Goal: Task Accomplishment & Management: Manage account settings

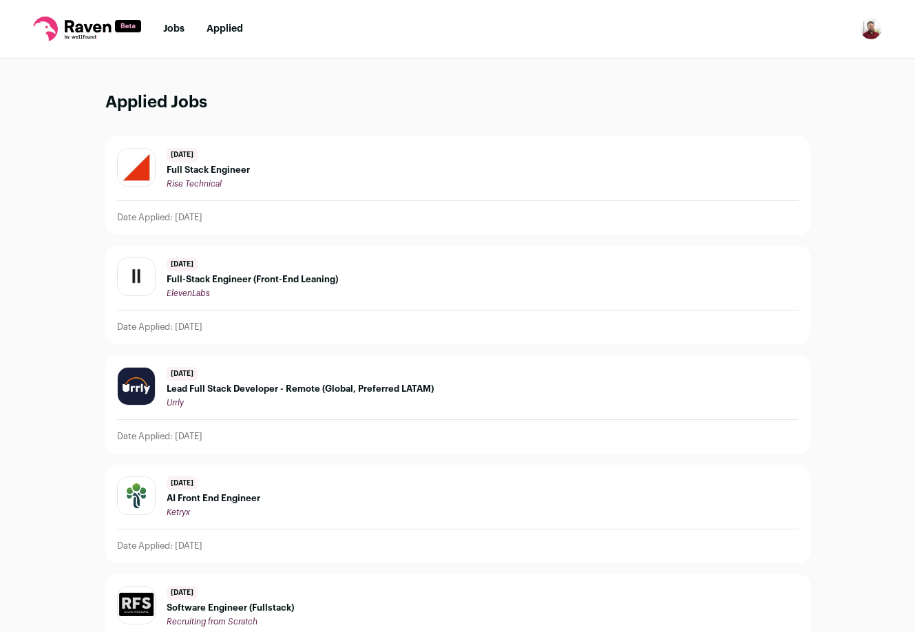
click at [313, 159] on div "[DATE] Full Stack Engineer Rise Technical" at bounding box center [458, 168] width 682 height 41
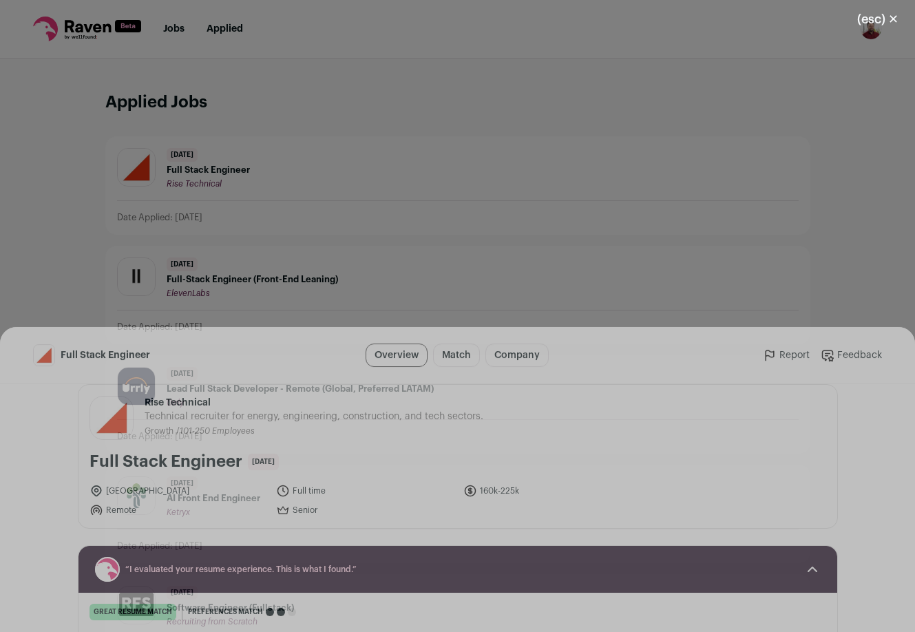
scroll to position [14, 0]
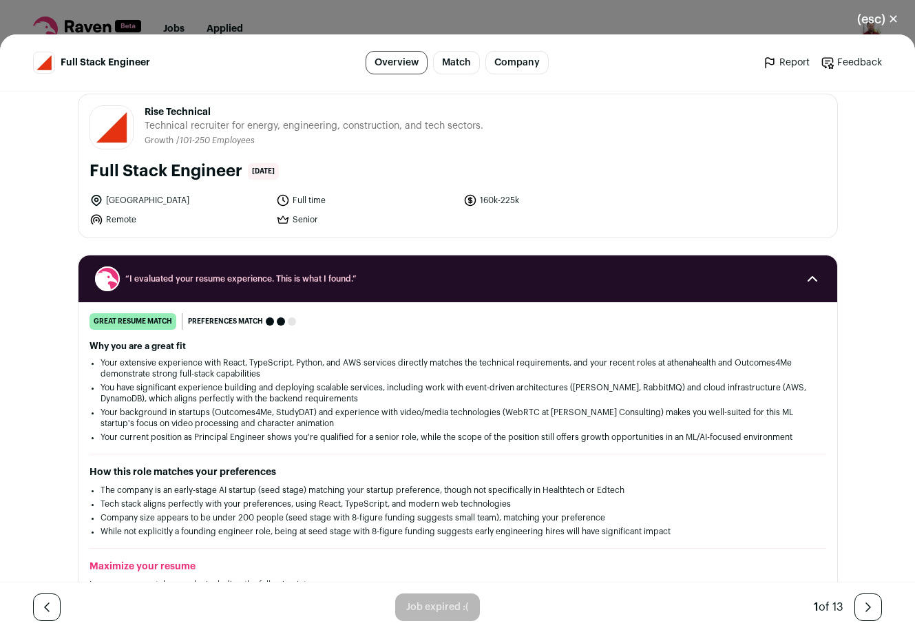
click at [869, 606] on icon "Close modal via background" at bounding box center [868, 607] width 17 height 17
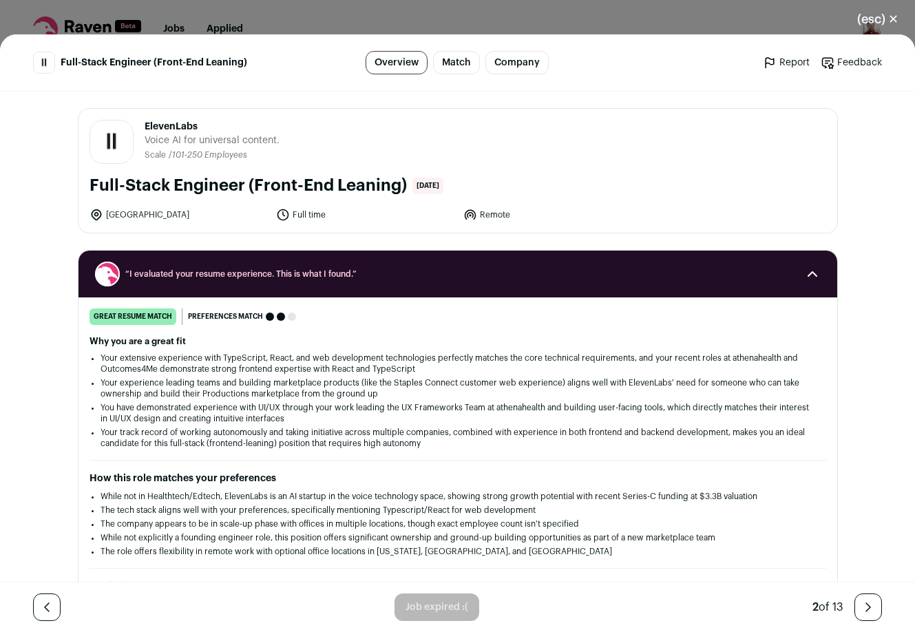
click at [869, 606] on icon "Close modal via background" at bounding box center [868, 607] width 17 height 17
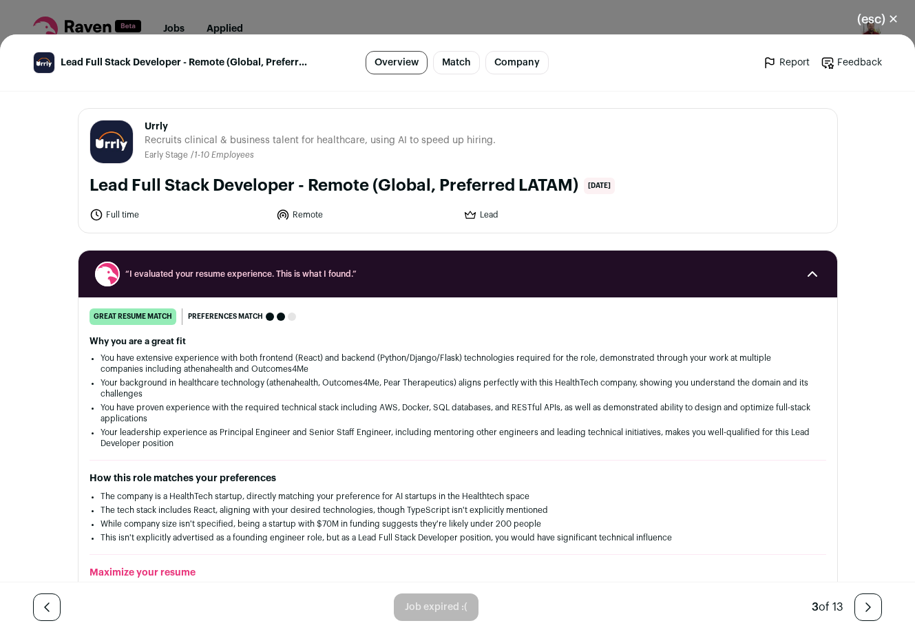
click at [869, 606] on icon "Close modal via background" at bounding box center [868, 607] width 17 height 17
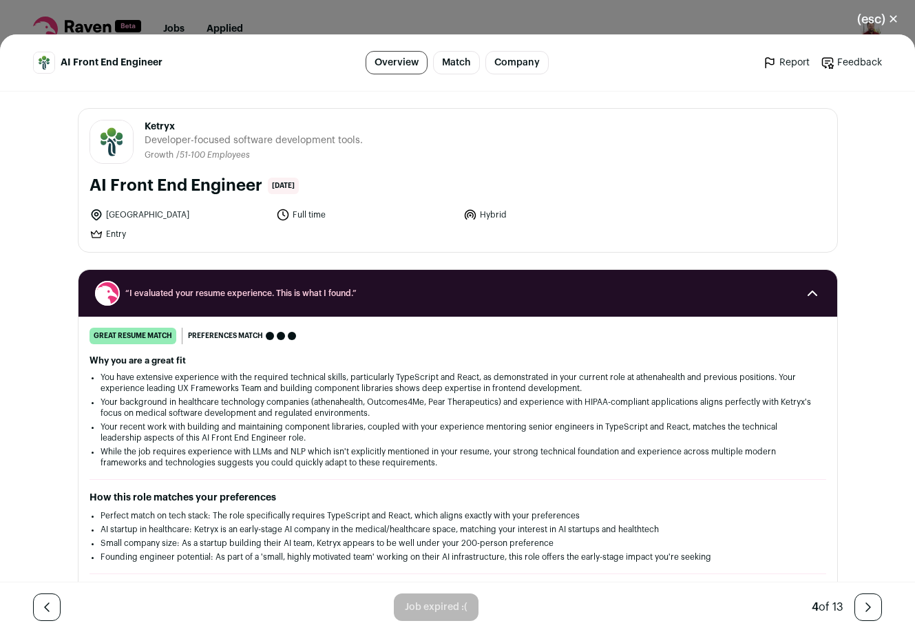
click at [869, 606] on icon "Close modal via background" at bounding box center [868, 607] width 17 height 17
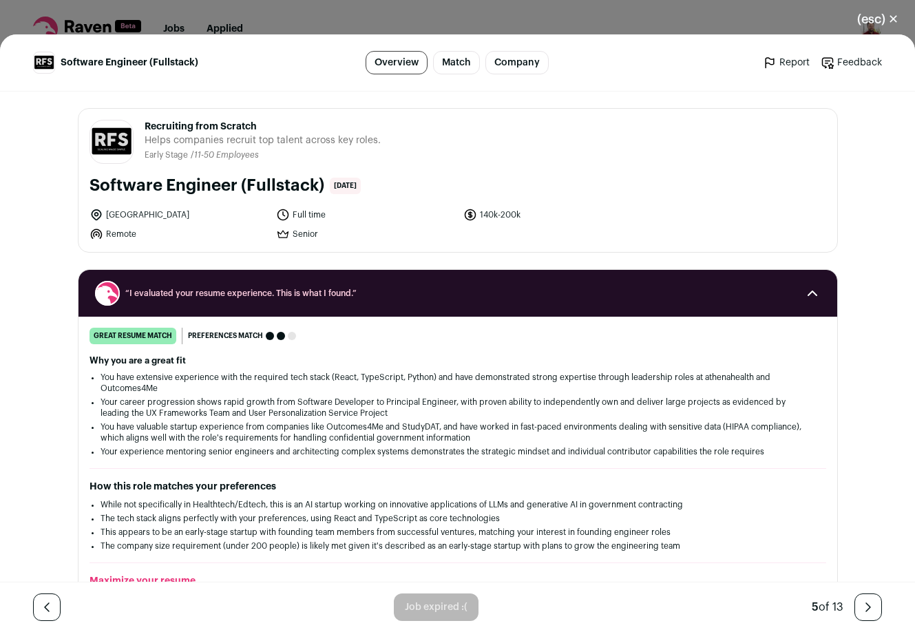
click at [869, 606] on icon "Close modal via background" at bounding box center [868, 607] width 17 height 17
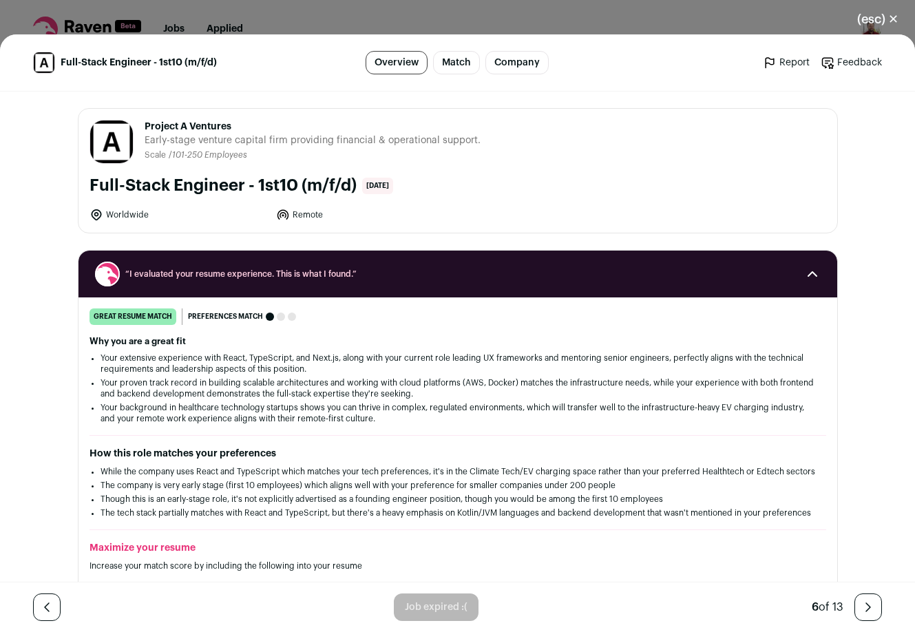
click at [869, 606] on icon "Close modal via background" at bounding box center [868, 607] width 17 height 17
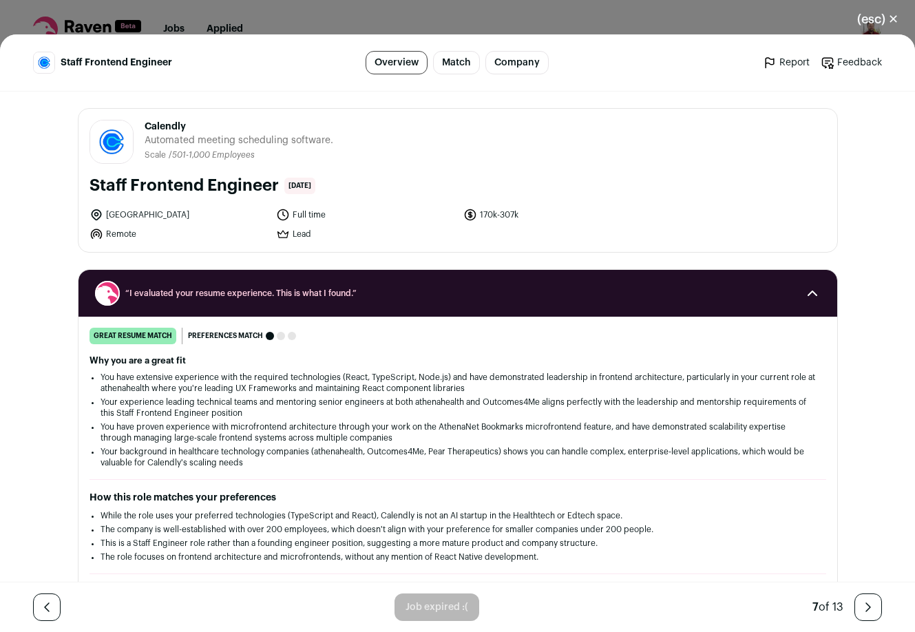
click at [869, 606] on icon "Close modal via background" at bounding box center [868, 607] width 17 height 17
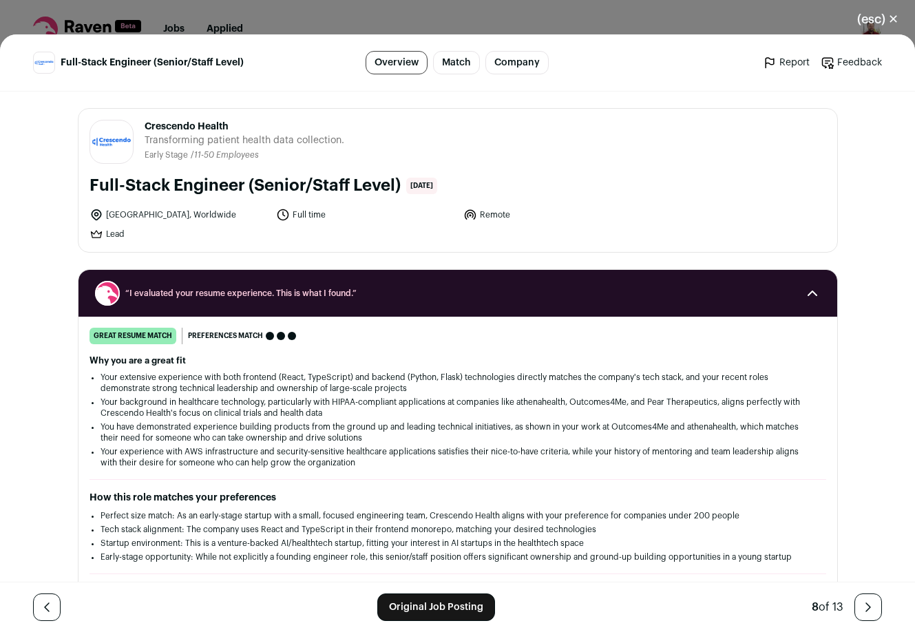
click at [869, 606] on icon "Close modal via background" at bounding box center [868, 607] width 17 height 17
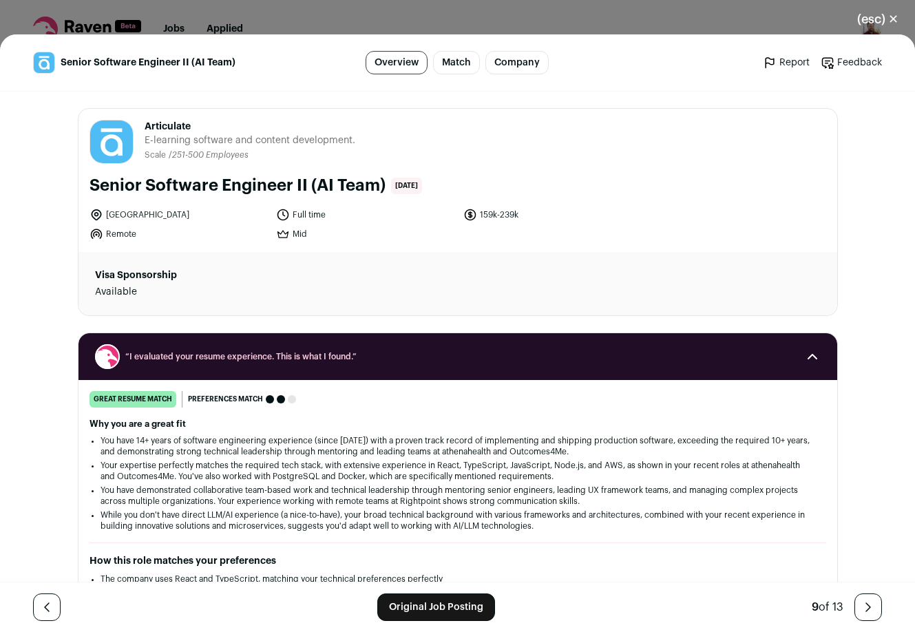
click at [869, 606] on icon "Close modal via background" at bounding box center [868, 607] width 17 height 17
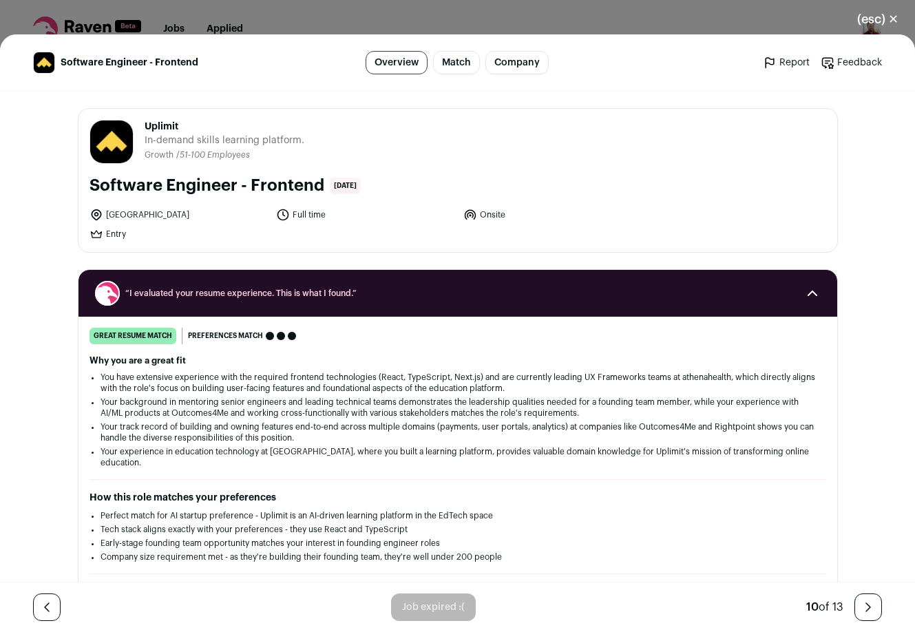
click at [52, 599] on link "Close modal via background" at bounding box center [47, 608] width 28 height 28
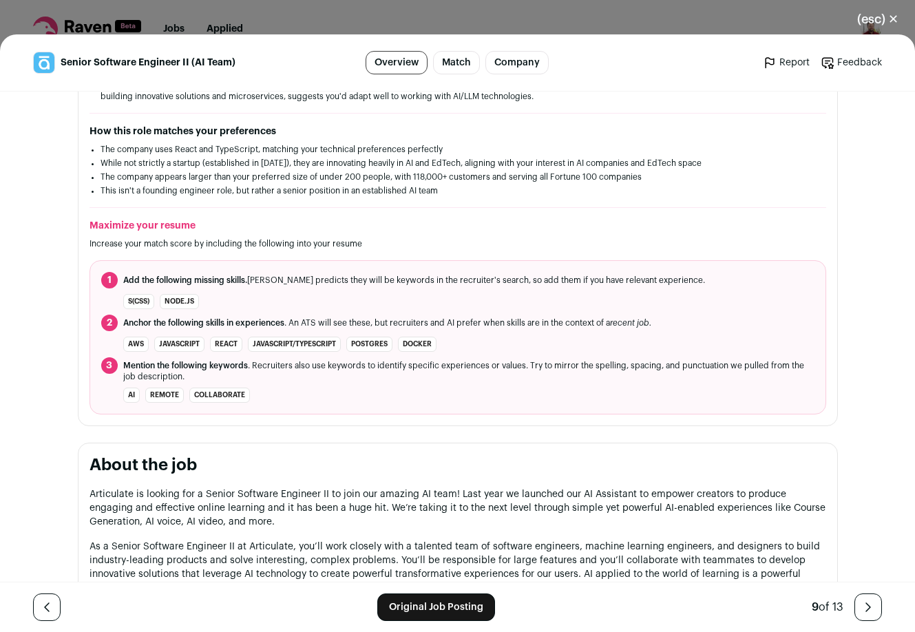
scroll to position [548, 0]
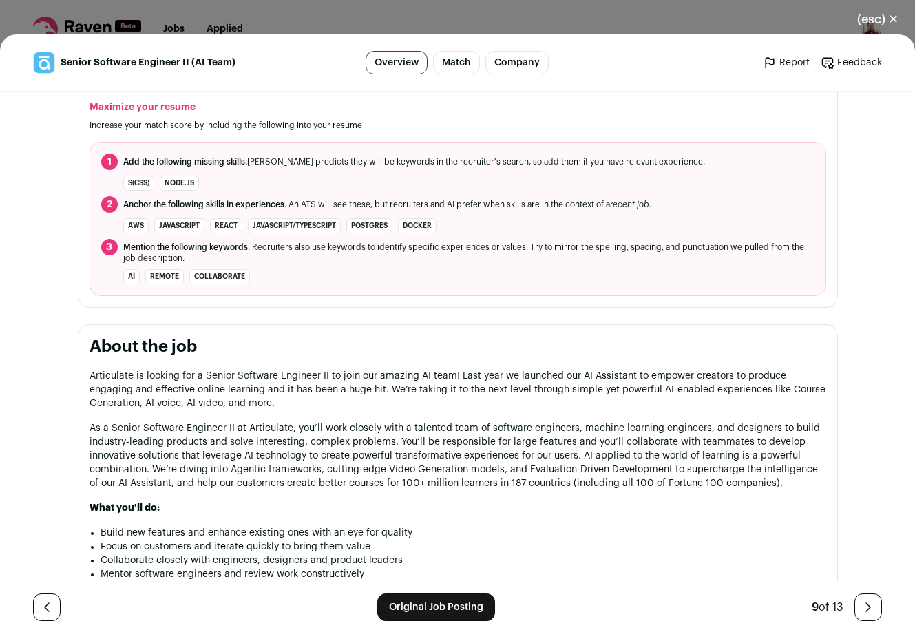
click at [867, 607] on icon "Close modal via background" at bounding box center [868, 607] width 17 height 17
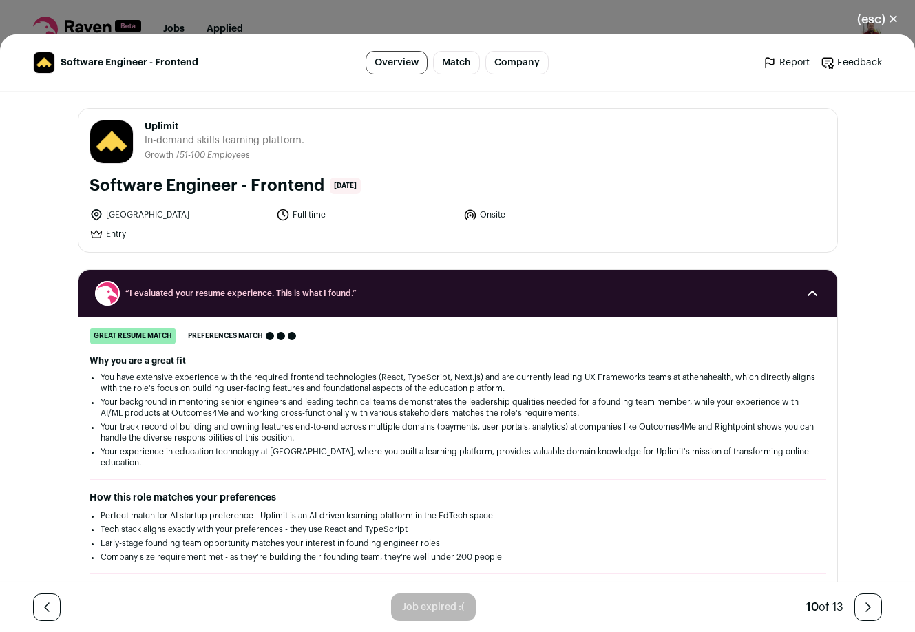
click at [867, 607] on icon "Close modal via background" at bounding box center [868, 607] width 17 height 17
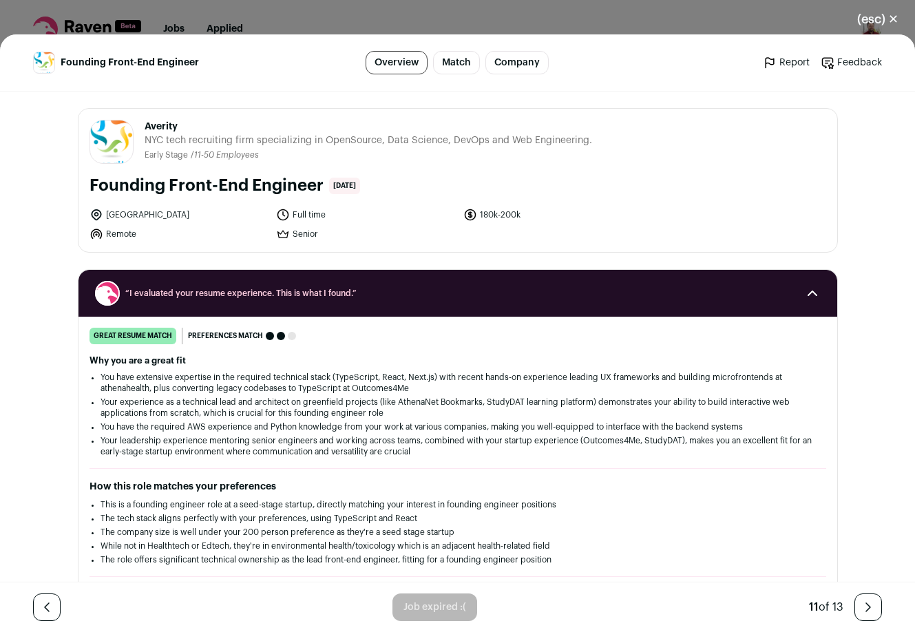
click at [867, 607] on icon "Close modal via background" at bounding box center [868, 607] width 17 height 17
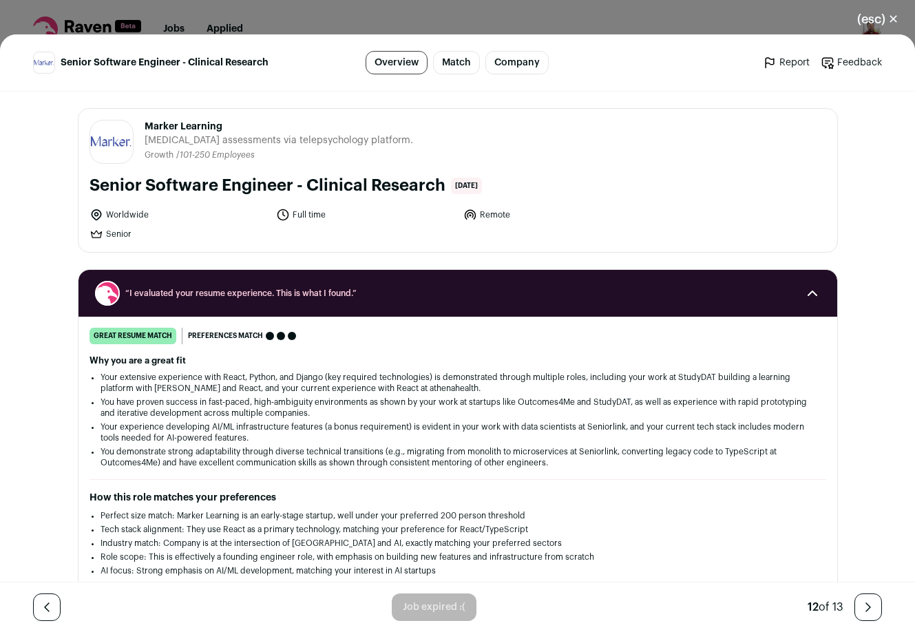
click at [867, 607] on icon "Close modal via background" at bounding box center [868, 607] width 17 height 17
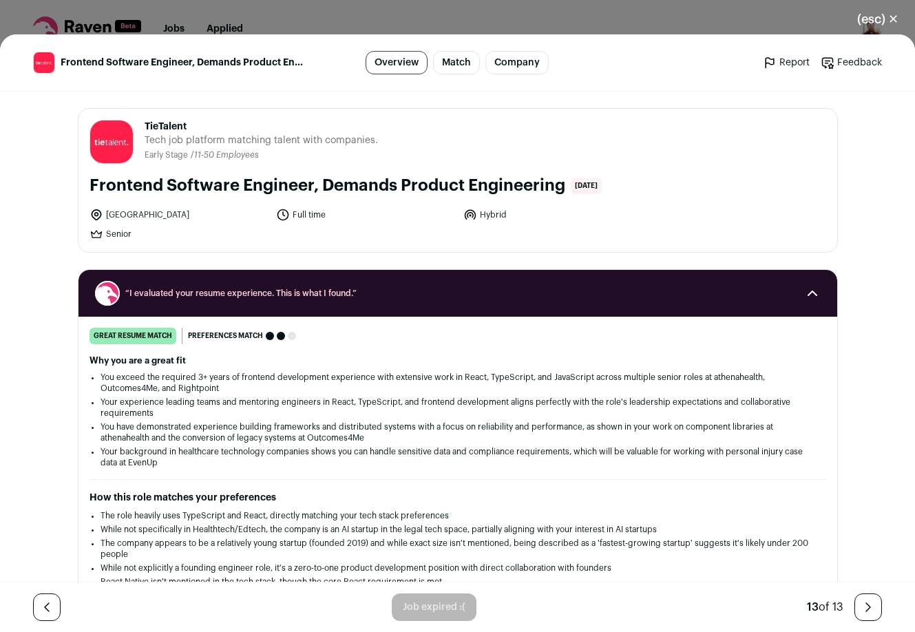
click at [867, 607] on icon "Close modal via background" at bounding box center [868, 607] width 17 height 17
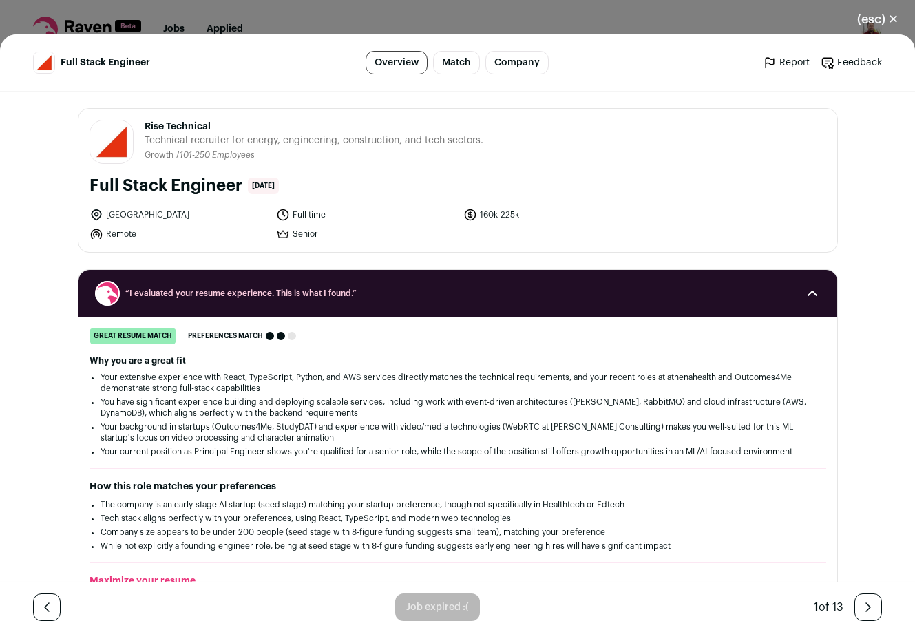
click at [867, 607] on icon "Close modal via background" at bounding box center [868, 607] width 17 height 17
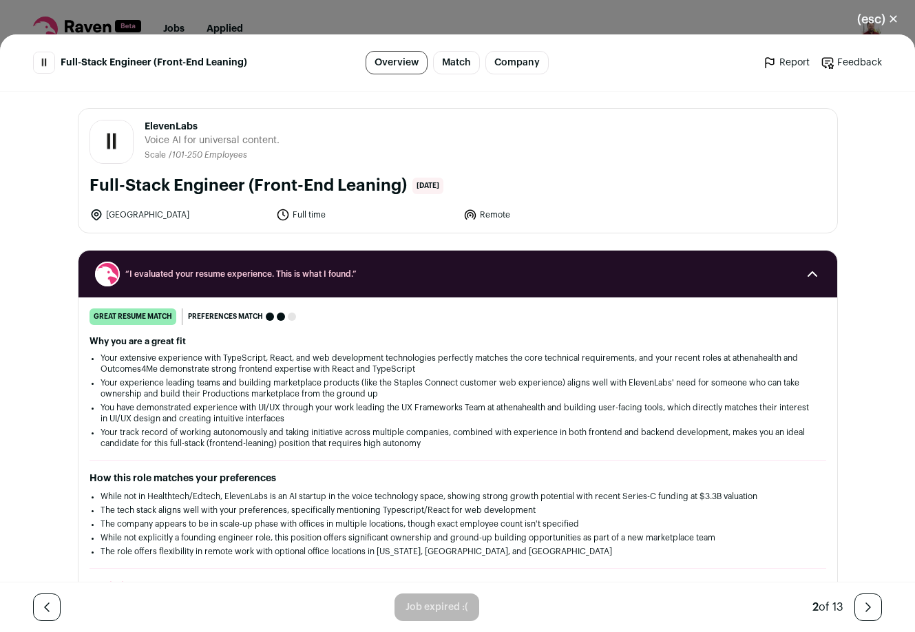
click at [867, 607] on icon "Close modal via background" at bounding box center [868, 607] width 17 height 17
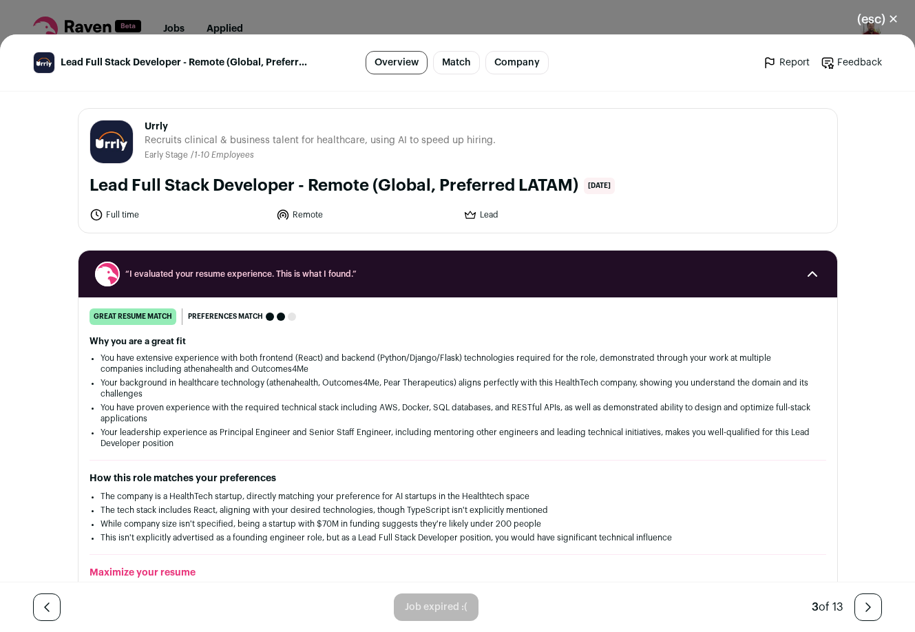
click at [881, 15] on button "(esc) ✕" at bounding box center [878, 19] width 74 height 30
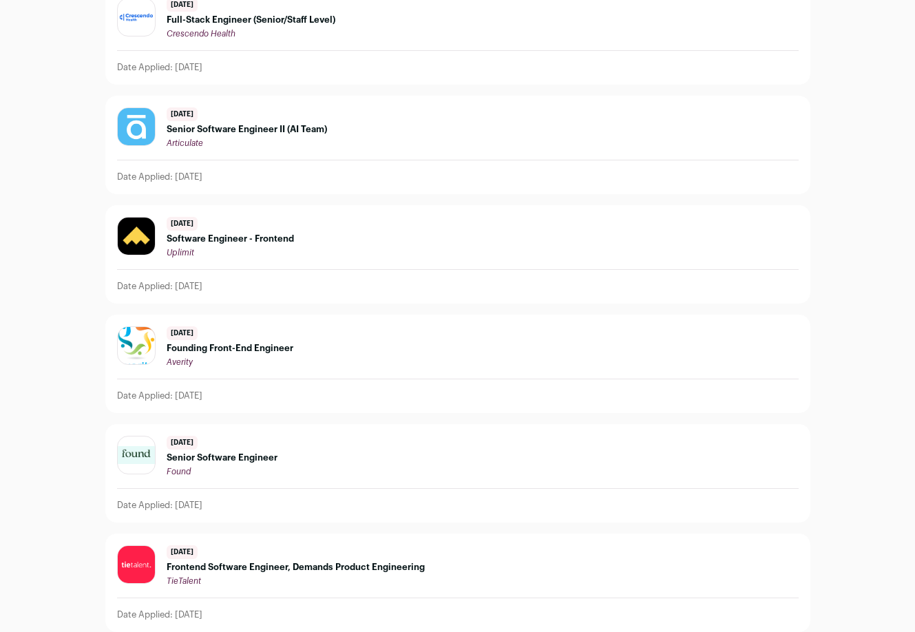
scroll to position [0, 0]
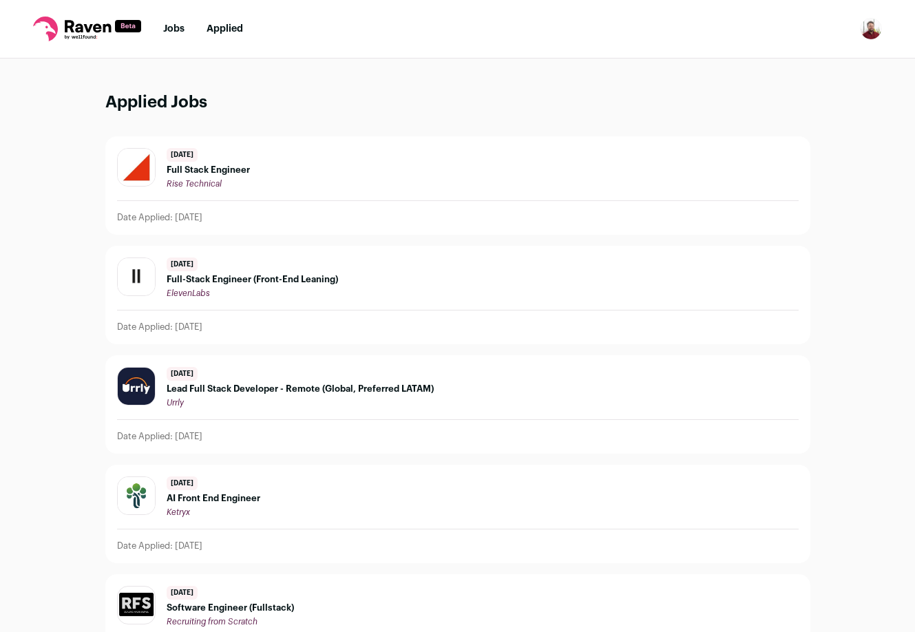
click at [118, 26] on rect at bounding box center [128, 26] width 26 height 12
click at [171, 28] on link "Jobs" at bounding box center [173, 29] width 21 height 10
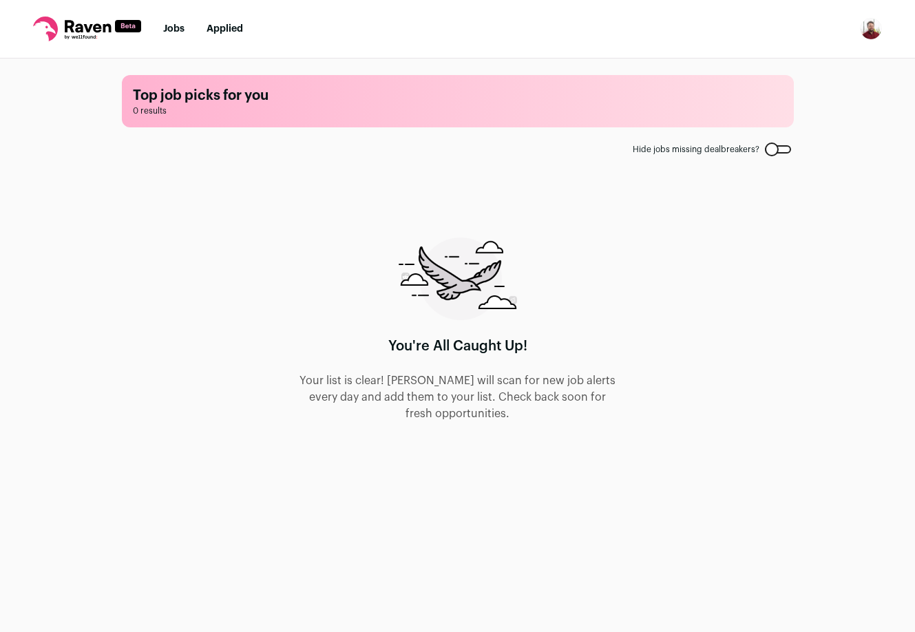
click at [187, 30] on ul "Jobs Applied" at bounding box center [203, 29] width 80 height 14
click at [586, 412] on p "Your list is clear! Raven will scan for new job alerts every day and add them t…" at bounding box center [458, 398] width 320 height 50
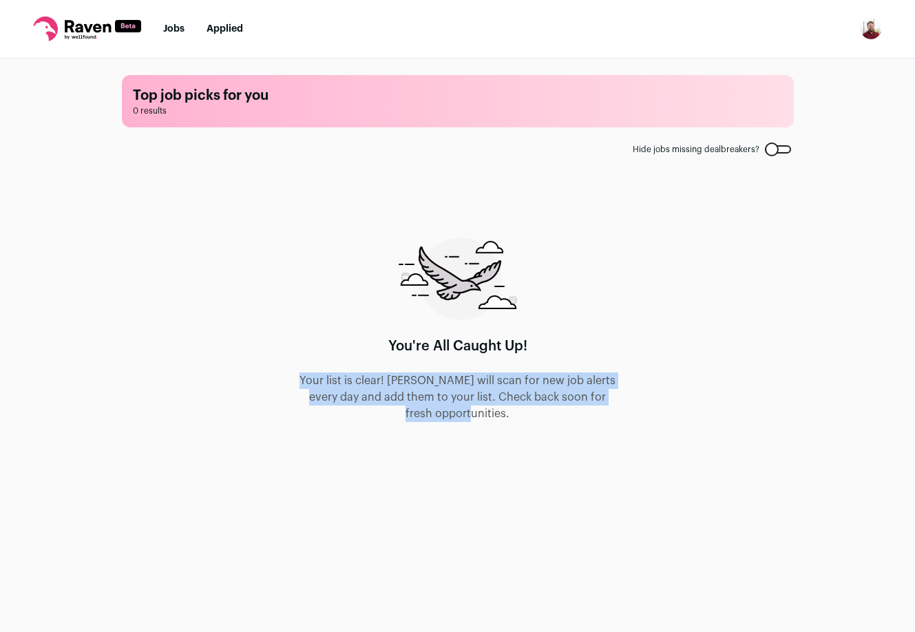
click at [586, 412] on p "Your list is clear! Raven will scan for new job alerts every day and add them t…" at bounding box center [458, 398] width 320 height 50
click at [876, 31] on img "Open dropdown" at bounding box center [871, 29] width 22 height 22
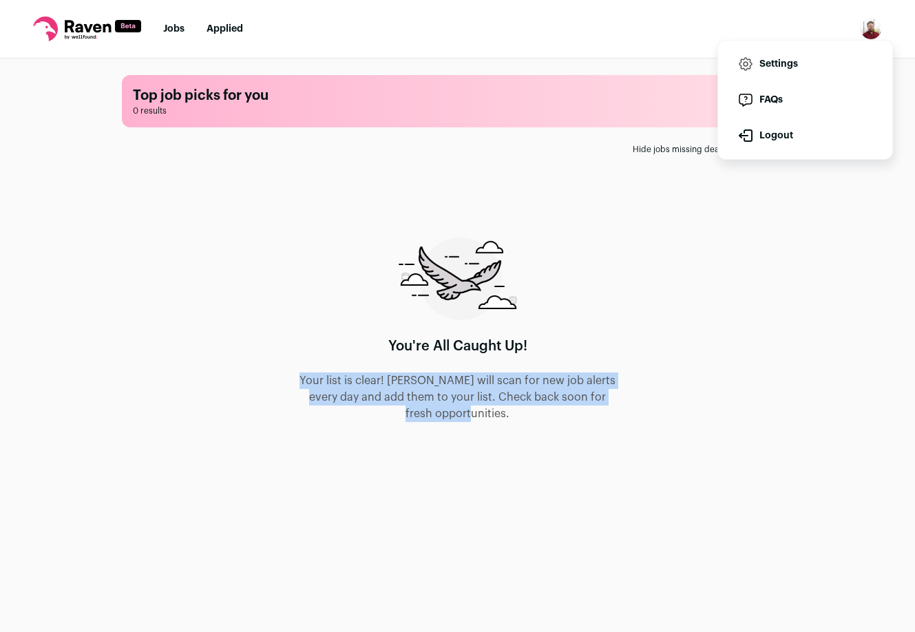
click at [784, 67] on link "Settings" at bounding box center [805, 64] width 152 height 33
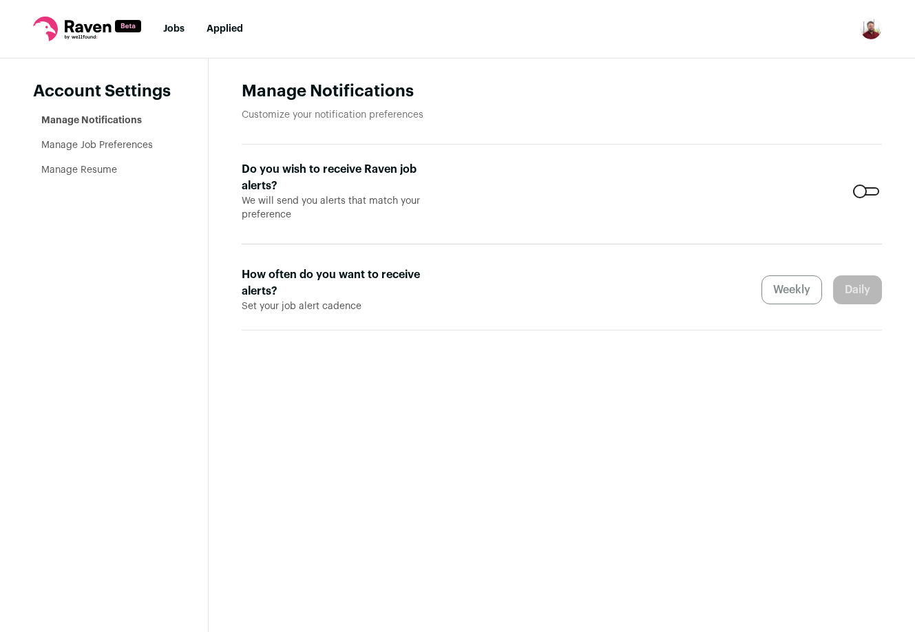
click at [860, 187] on div at bounding box center [866, 191] width 26 height 8
click at [848, 289] on label "Daily" at bounding box center [857, 290] width 49 height 29
click at [90, 149] on link "Manage Job Preferences" at bounding box center [97, 146] width 112 height 10
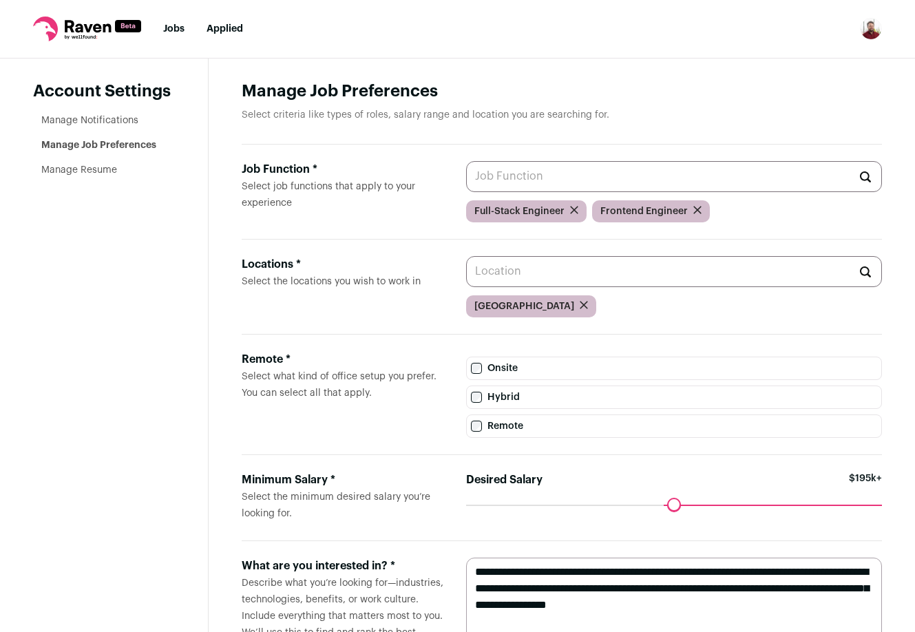
click at [585, 179] on input "Job Function * Select job functions that apply to your experience" at bounding box center [674, 176] width 417 height 31
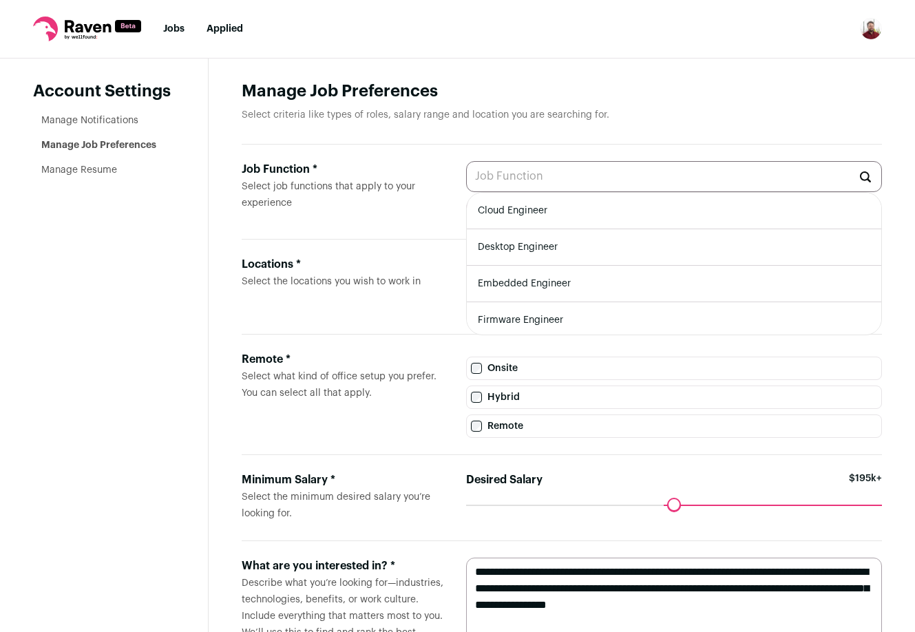
click at [390, 167] on div "Job Function *" at bounding box center [343, 169] width 202 height 17
click at [466, 167] on input "Job Function * Select job functions that apply to your experience" at bounding box center [674, 176] width 417 height 31
click at [570, 168] on input "Job Function * Select job functions that apply to your experience" at bounding box center [674, 176] width 417 height 31
click at [366, 236] on div "Job Function * Select job functions that apply to your experience Cloud Enginee…" at bounding box center [562, 192] width 641 height 95
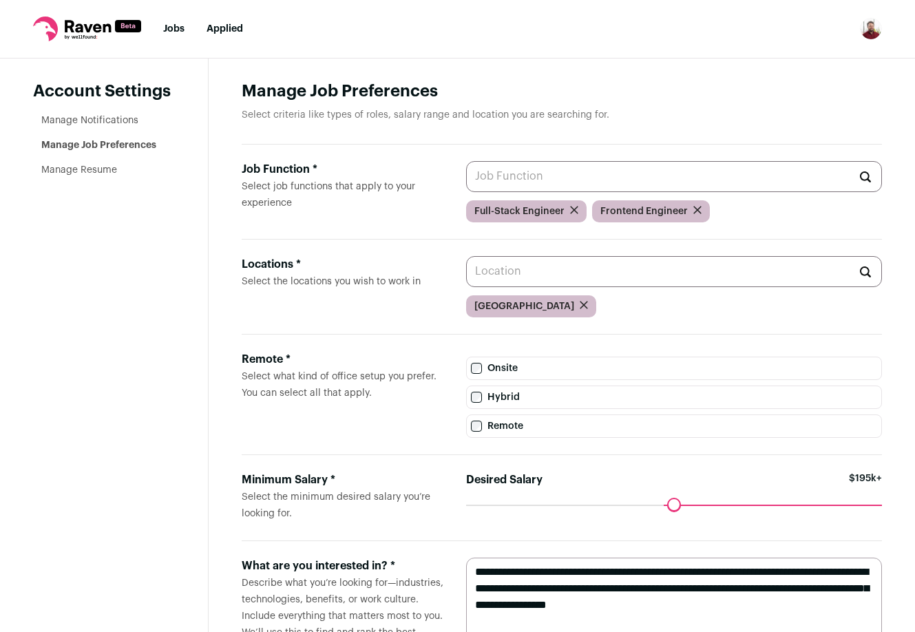
click at [527, 169] on input "Job Function * Select job functions that apply to your experience" at bounding box center [674, 176] width 417 height 31
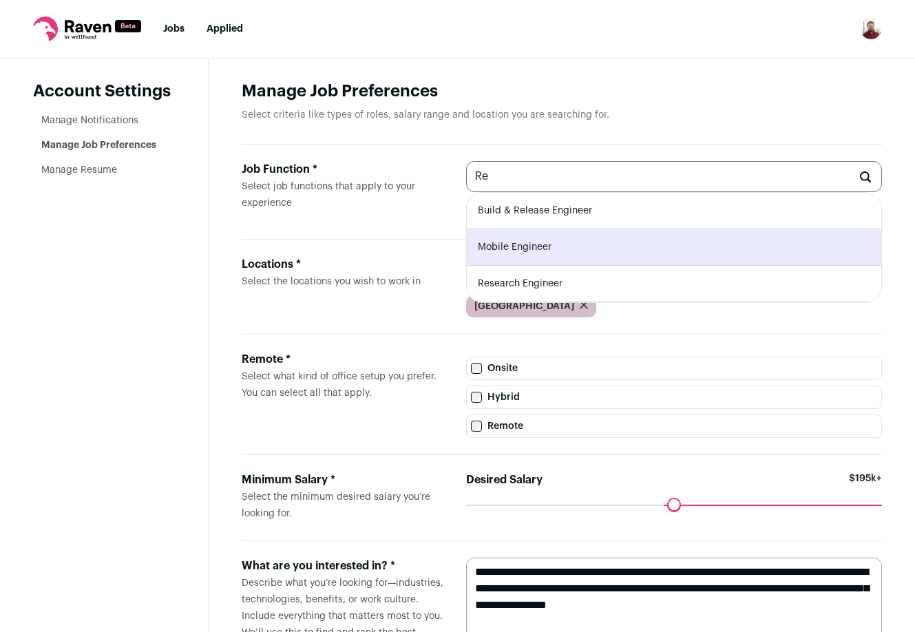
type input "Mobile Engineer"
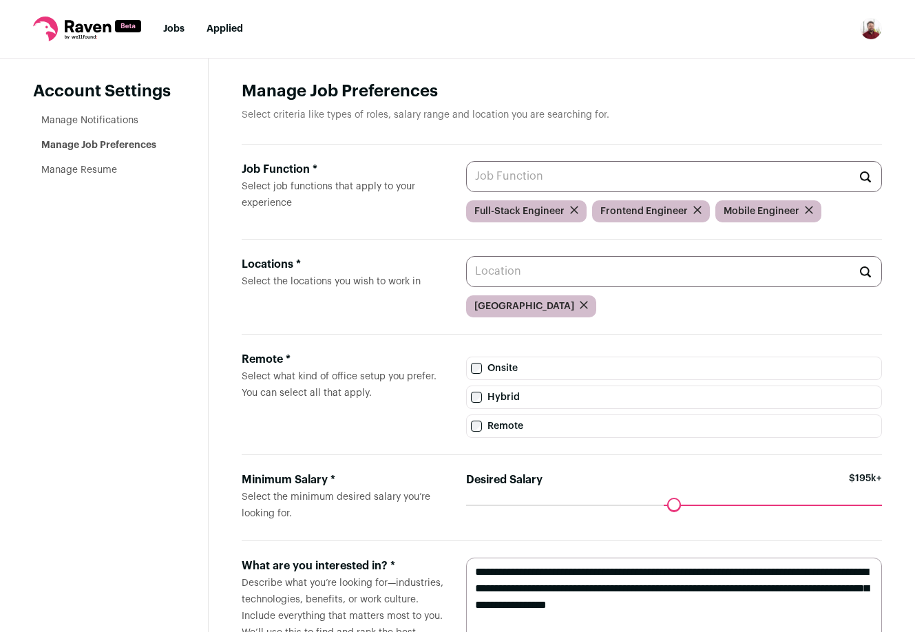
click at [510, 264] on input "Locations * Select the locations you wish to work in" at bounding box center [674, 271] width 417 height 31
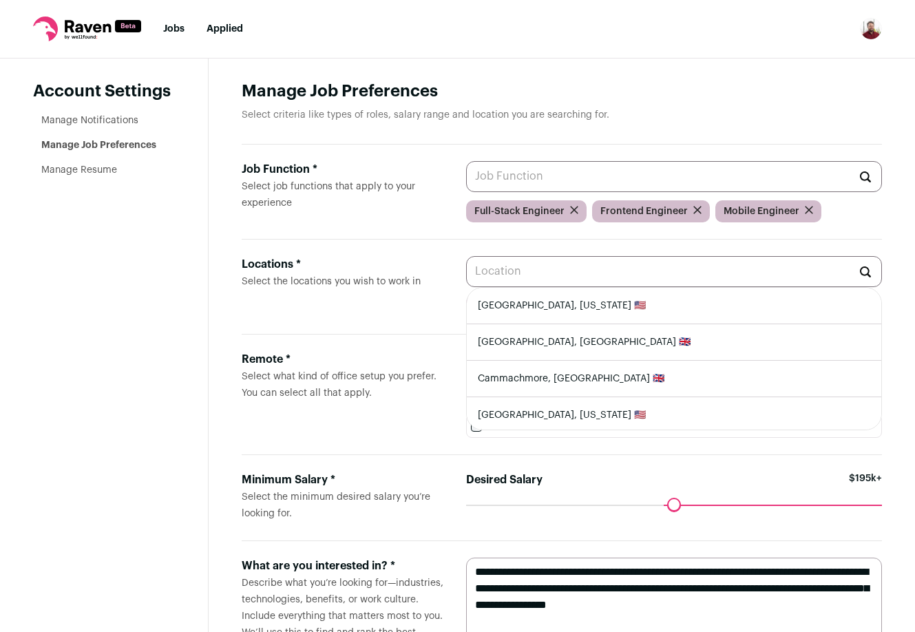
click at [373, 311] on label "Locations * Select the locations you wish to work in" at bounding box center [343, 286] width 202 height 61
click at [466, 287] on input "Locations * Select the locations you wish to work in" at bounding box center [674, 271] width 417 height 31
click at [433, 361] on div "Remote *" at bounding box center [343, 359] width 202 height 17
click at [466, 287] on input "Locations * Select the locations you wish to work in" at bounding box center [674, 271] width 417 height 31
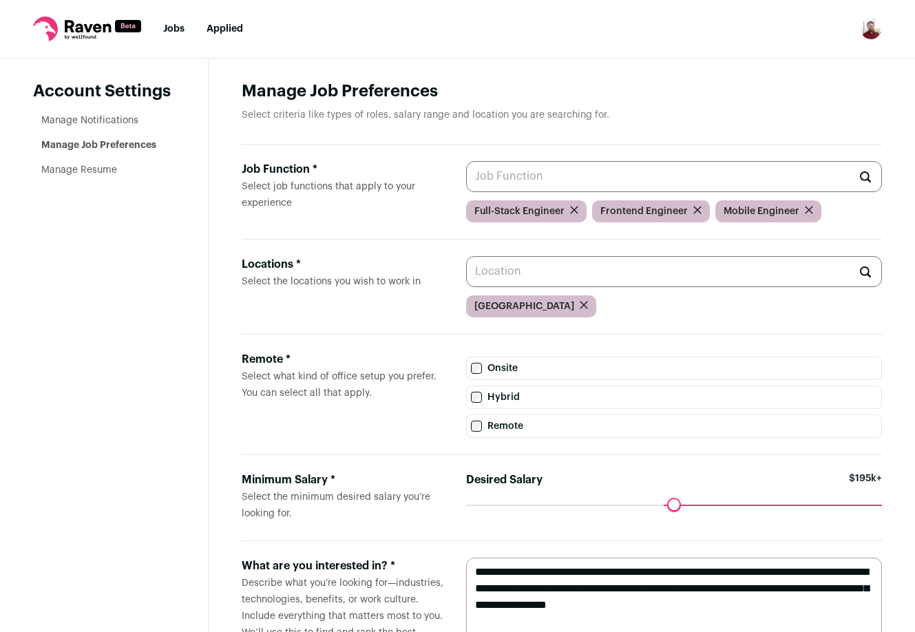
click at [477, 360] on label "Onsite" at bounding box center [674, 368] width 417 height 23
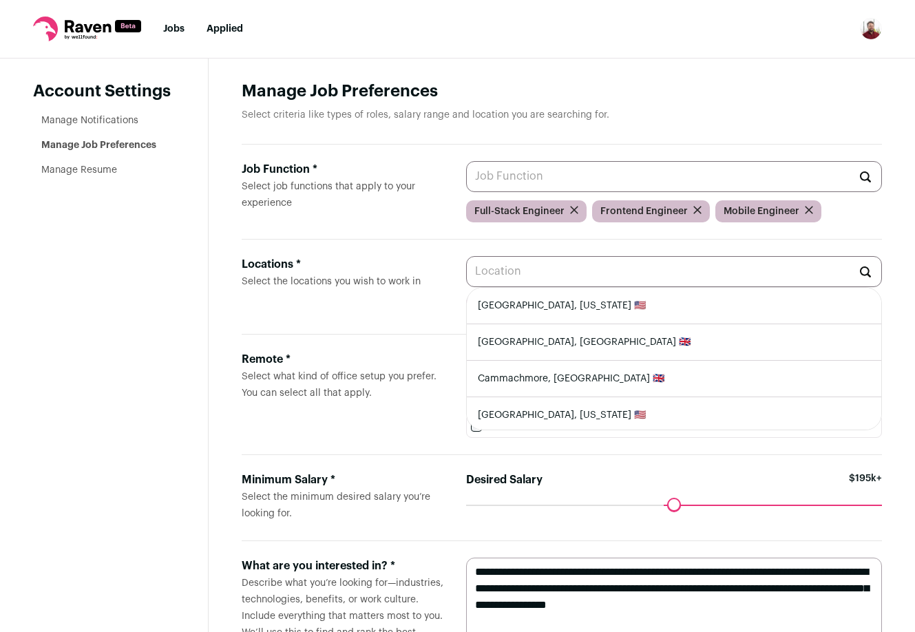
click at [364, 404] on label "Remote * Select what kind of office setup you prefer. You can select all that a…" at bounding box center [343, 394] width 202 height 87
click at [466, 287] on input "Locations * Select the locations you wish to work in" at bounding box center [674, 271] width 417 height 31
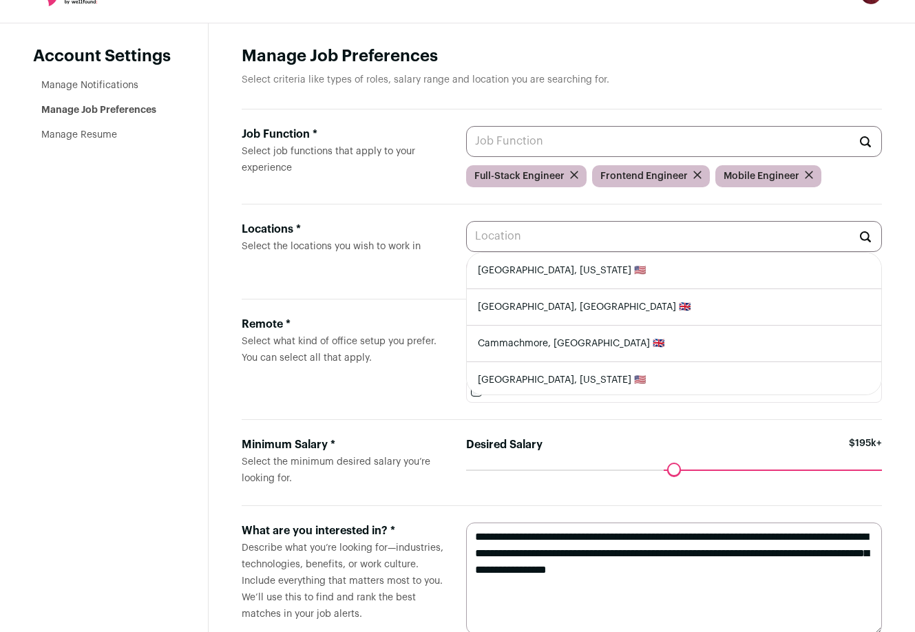
scroll to position [76, 0]
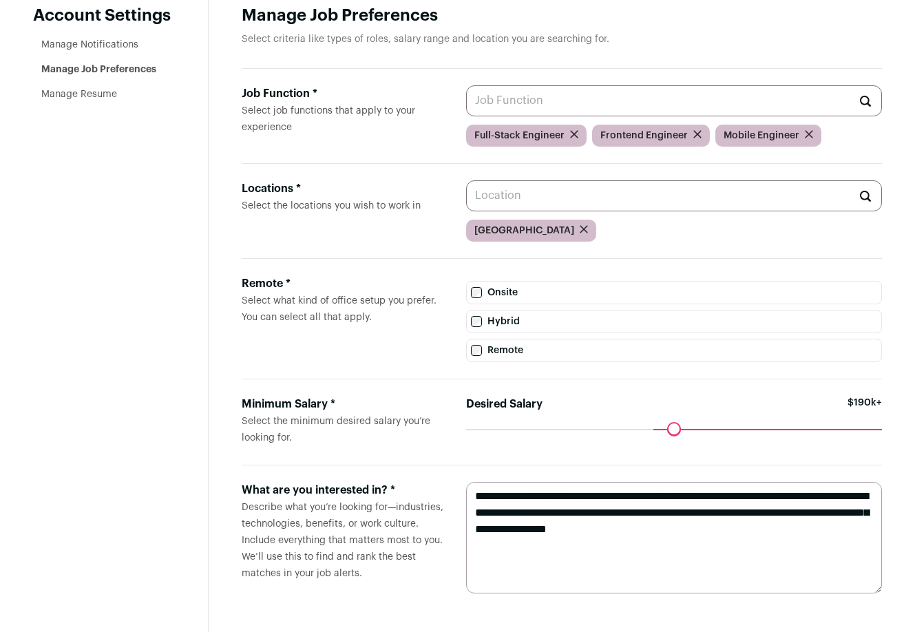
drag, startPoint x: 663, startPoint y: 433, endPoint x: 652, endPoint y: 433, distance: 11.0
click at [652, 429] on input "Desired Salary" at bounding box center [674, 429] width 417 height 0
click at [383, 472] on form "**********" at bounding box center [562, 538] width 641 height 145
click at [328, 340] on label "Remote * Select what kind of office setup you prefer. You can select all that a…" at bounding box center [343, 319] width 202 height 87
click at [466, 211] on input "Locations * Select the locations you wish to work in" at bounding box center [674, 195] width 417 height 31
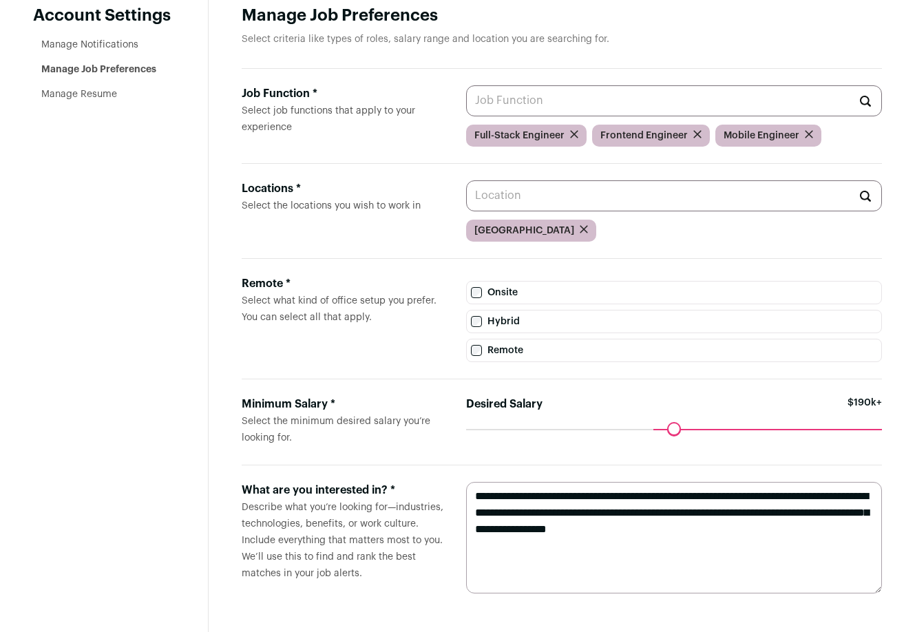
scroll to position [0, 0]
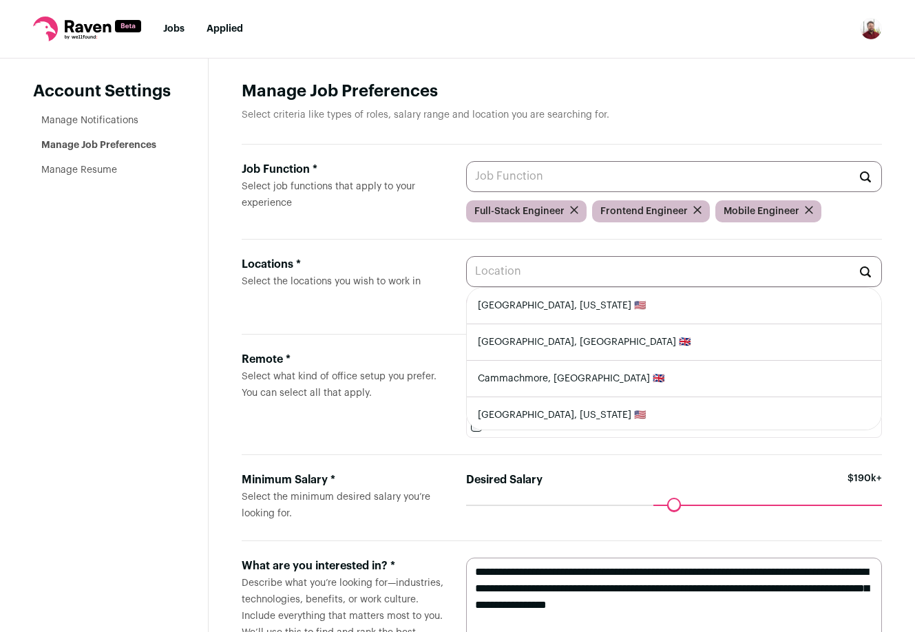
click at [119, 165] on li "Manage Resume" at bounding box center [108, 170] width 134 height 14
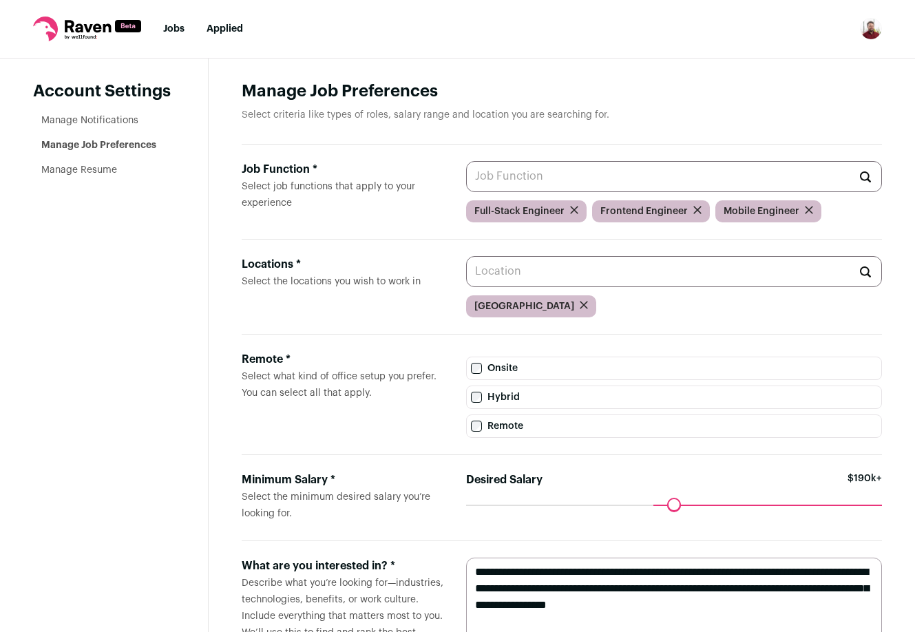
click at [113, 169] on link "Manage Resume" at bounding box center [79, 170] width 76 height 10
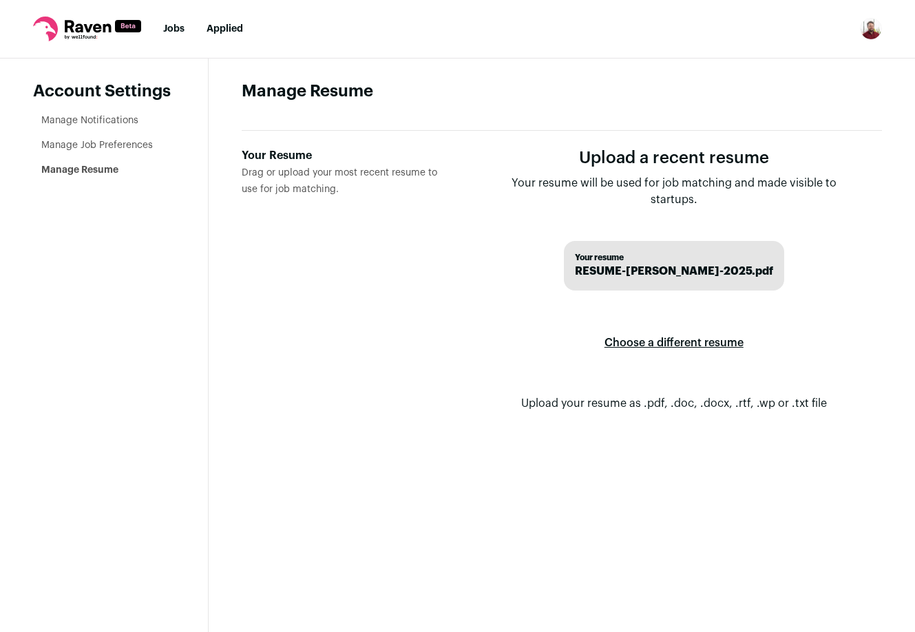
click at [643, 324] on label "Choose a different resume" at bounding box center [674, 343] width 139 height 39
click at [0, 0] on input "Your Resume Drag or upload your most recent resume to use for job matching." at bounding box center [0, 0] width 0 height 0
click at [94, 114] on li "Manage Notifications" at bounding box center [108, 121] width 134 height 14
click at [94, 119] on link "Manage Notifications" at bounding box center [89, 121] width 97 height 10
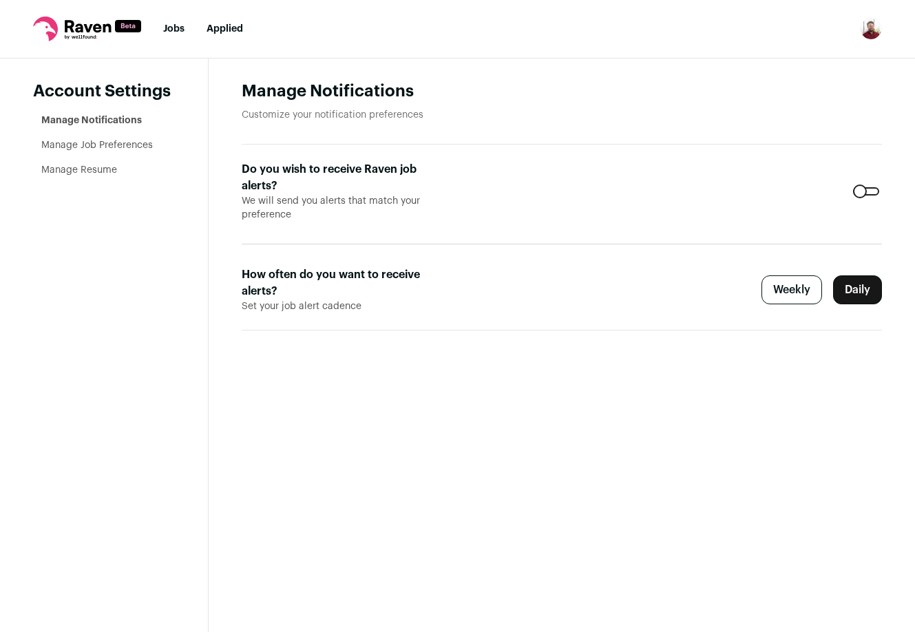
click at [517, 114] on p "Customize your notification preferences" at bounding box center [562, 115] width 641 height 14
click at [559, 98] on h1 "Manage Notifications" at bounding box center [562, 92] width 641 height 22
click at [90, 24] on icon at bounding box center [87, 29] width 108 height 25
click at [166, 36] on nav "Jobs Applied Settings Notifications Preferences Resume FAQs Logout" at bounding box center [457, 29] width 915 height 59
click at [167, 34] on li "Jobs" at bounding box center [173, 29] width 21 height 14
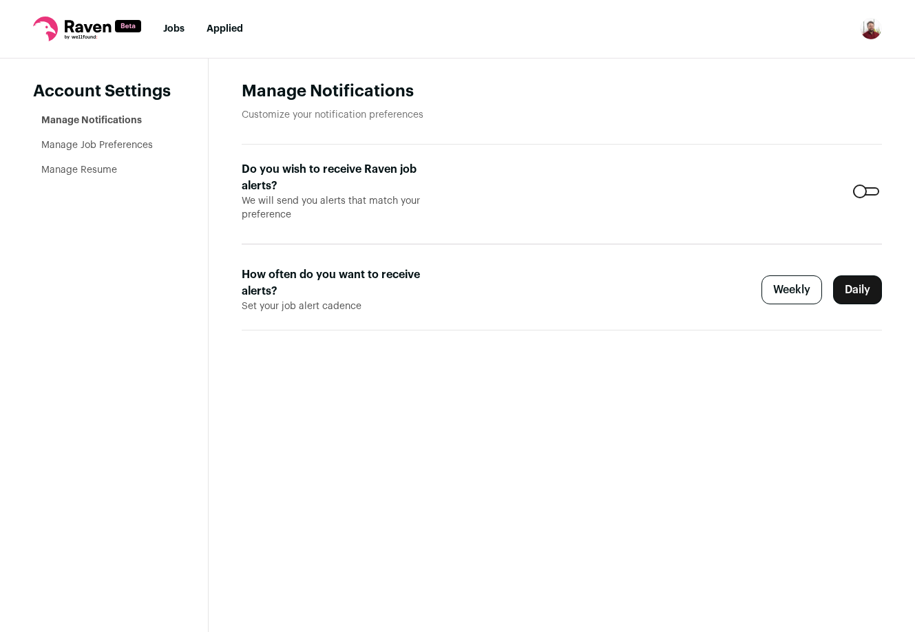
click at [169, 32] on link "Jobs" at bounding box center [173, 29] width 21 height 10
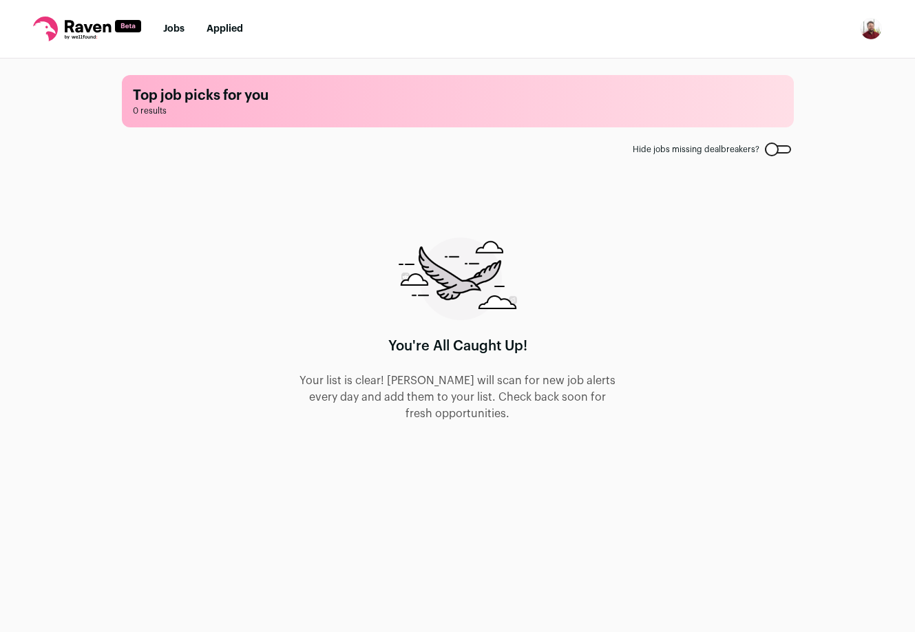
click at [465, 154] on main "Top job picks for you 0 results Hide jobs missing dealbreakers? You're All Caug…" at bounding box center [457, 345] width 705 height 572
click at [778, 151] on div at bounding box center [778, 149] width 26 height 8
click at [784, 145] on div at bounding box center [778, 149] width 26 height 8
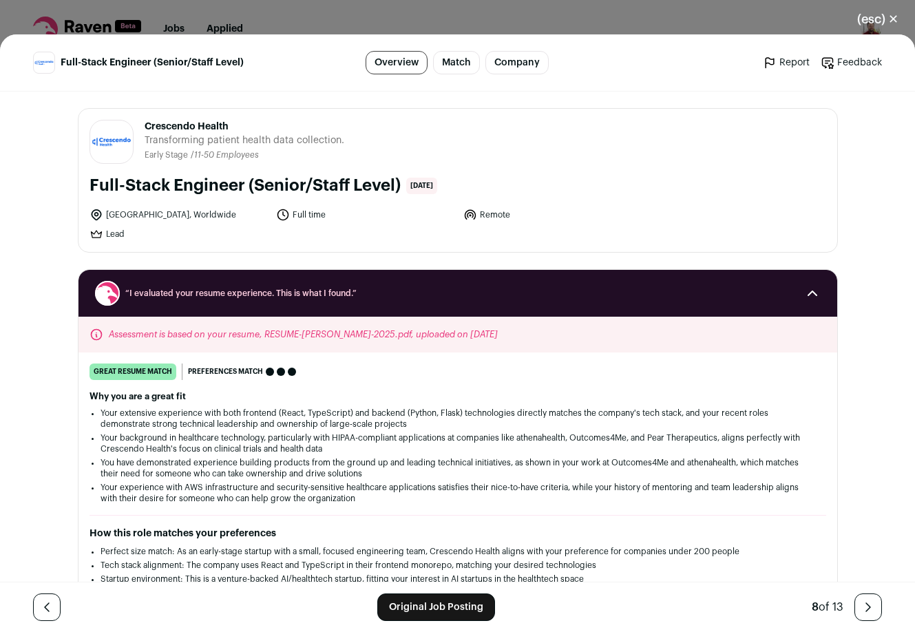
click at [443, 594] on link "Original Job Posting" at bounding box center [436, 608] width 118 height 28
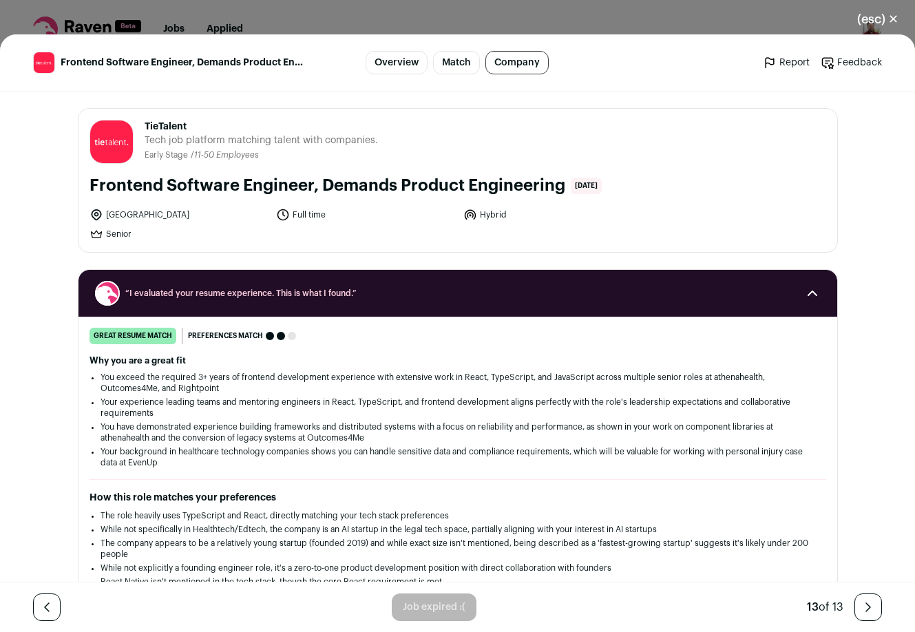
click at [892, 16] on button "(esc) ✕" at bounding box center [878, 19] width 74 height 30
